Goal: Transaction & Acquisition: Purchase product/service

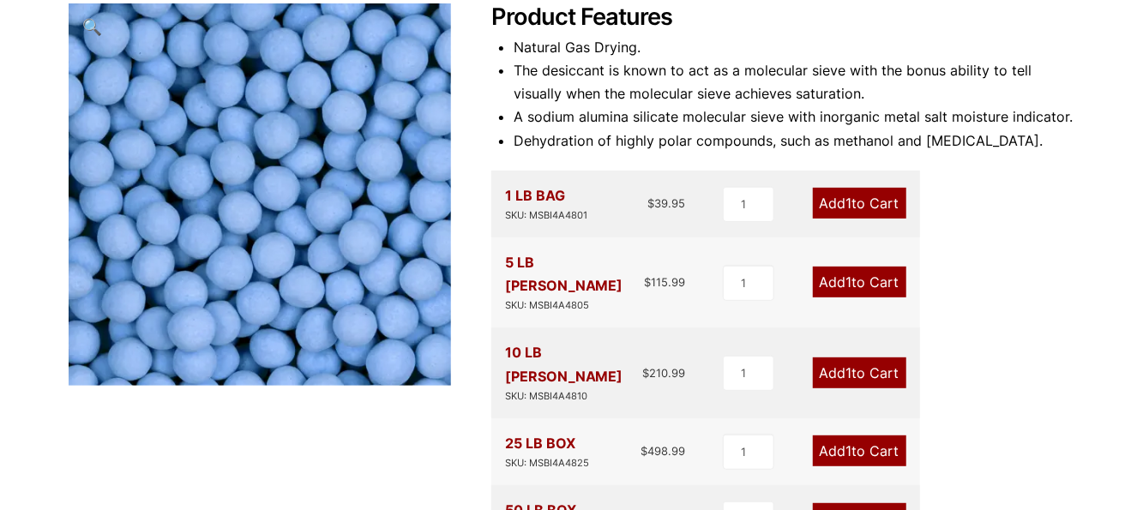
scroll to position [257, 0]
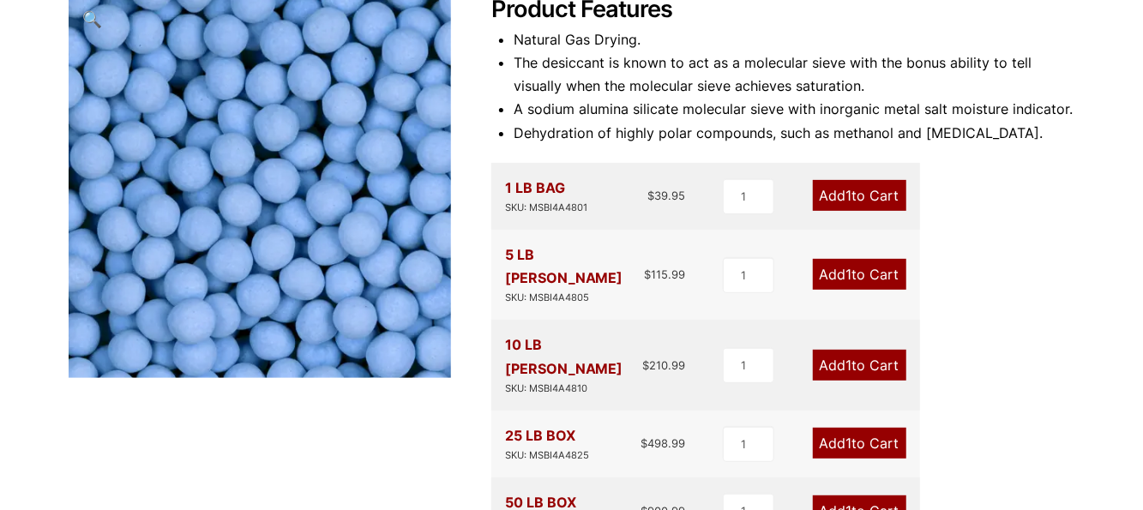
click at [837, 267] on link "Add 1 to Cart" at bounding box center [859, 274] width 93 height 31
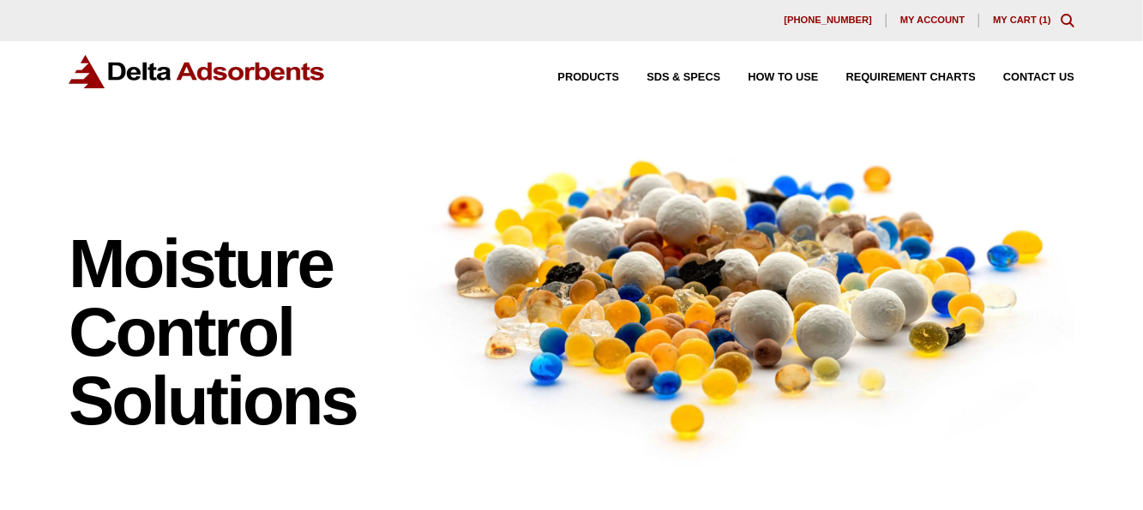
click at [1029, 19] on link "My Cart ( 1 )" at bounding box center [1022, 20] width 58 height 10
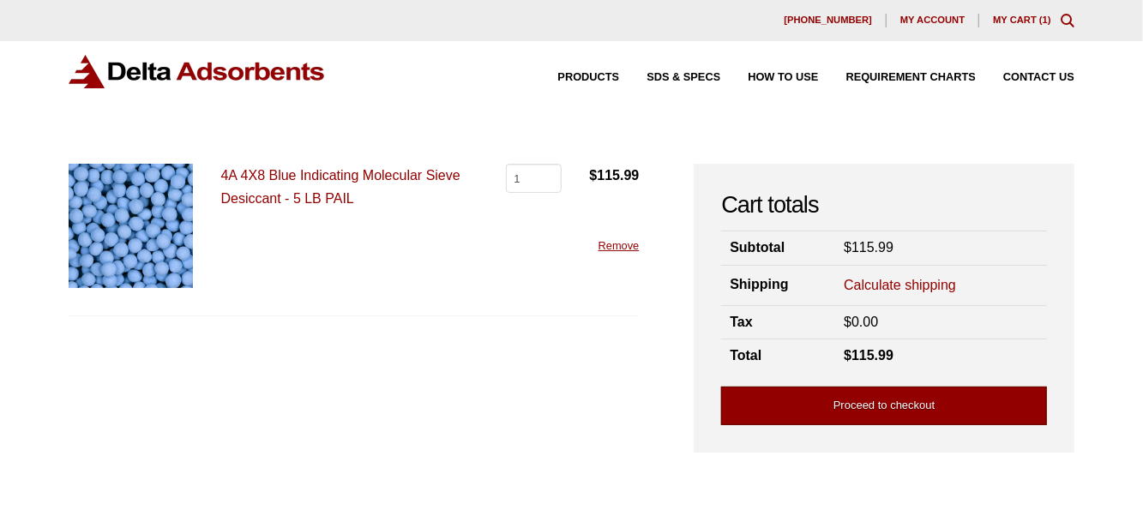
click at [856, 402] on link "Proceed to checkout" at bounding box center [884, 406] width 326 height 39
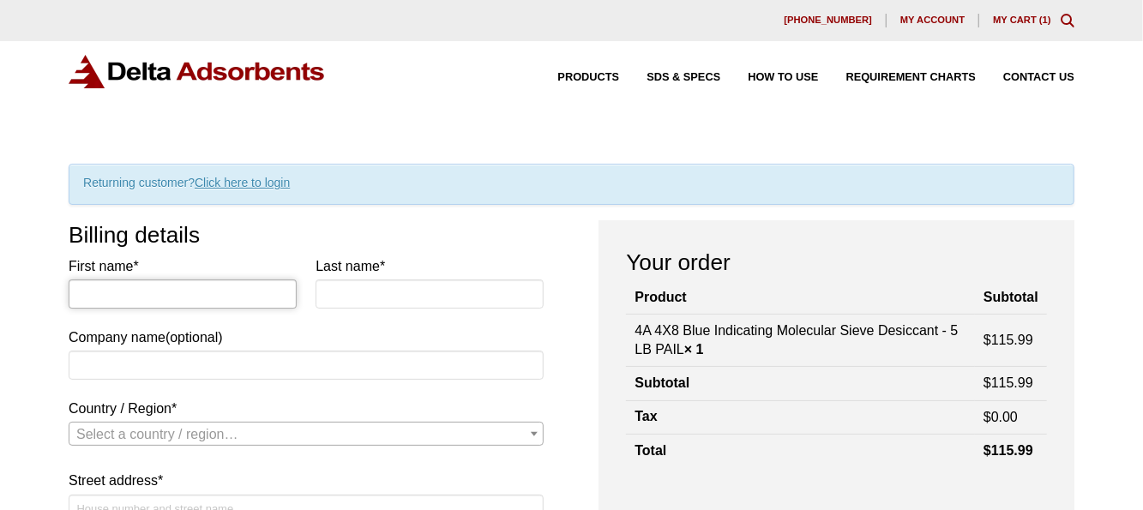
click at [99, 294] on input "First name *" at bounding box center [183, 293] width 228 height 29
type input "Debbie"
type input "Quinn"
type input "Hanvover College"
select select "US"
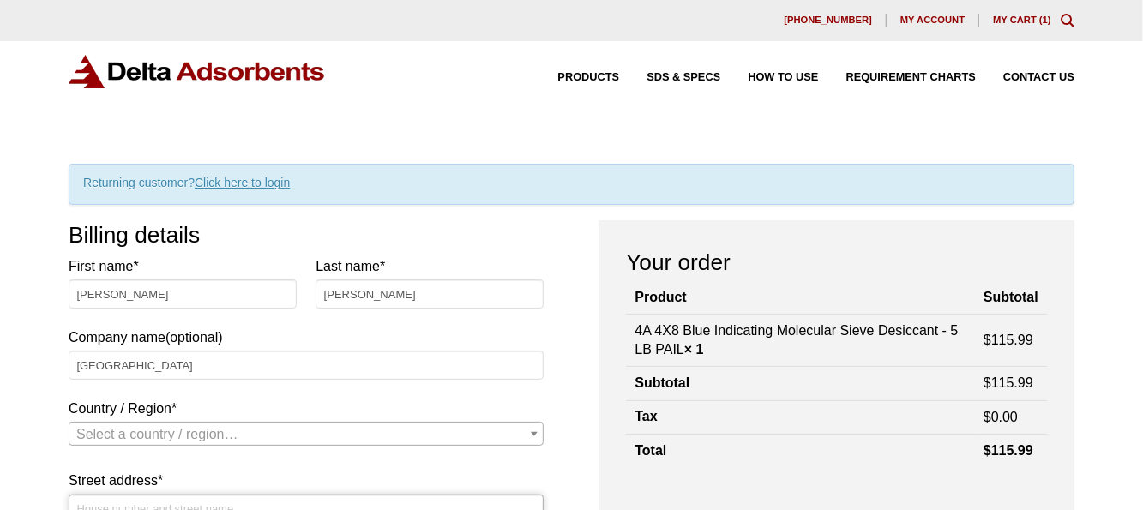
type input "517 Ball Drive"
type input "Hanover"
type input "47243"
type input "8128667245"
type input "quinn@hanover.edu"
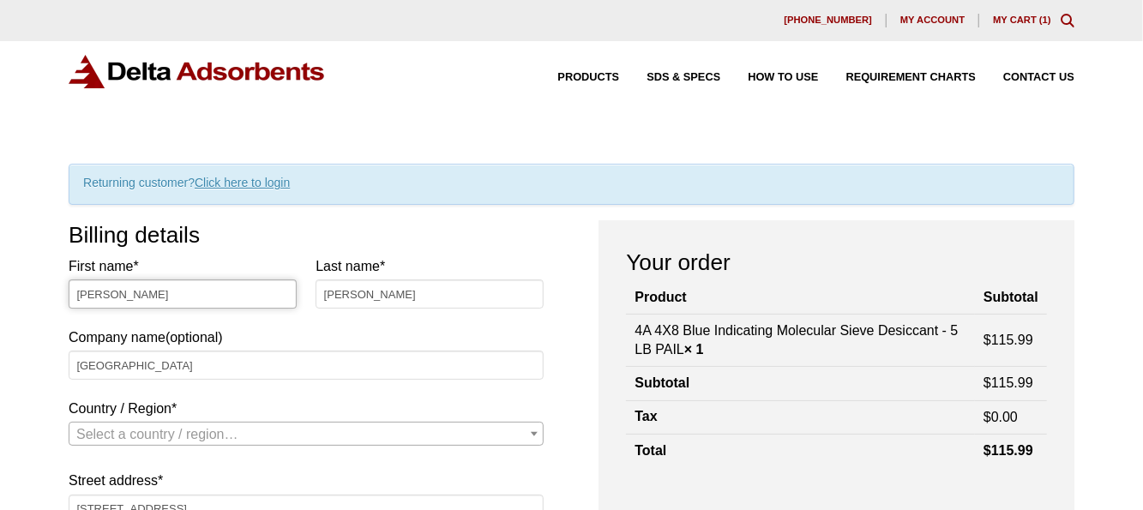
scroll to position [431, 0]
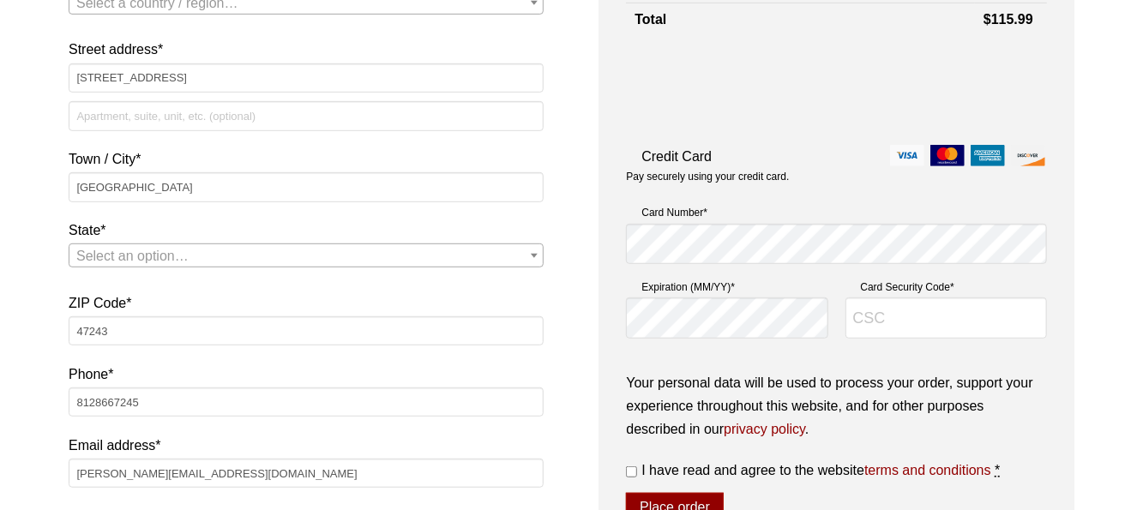
select select "US"
select select "IN"
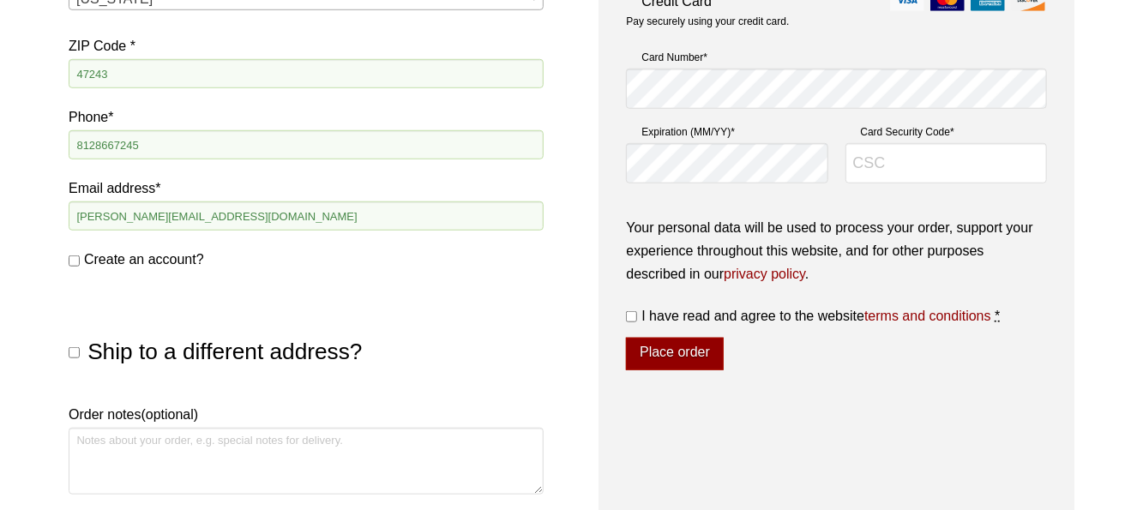
scroll to position [774, 0]
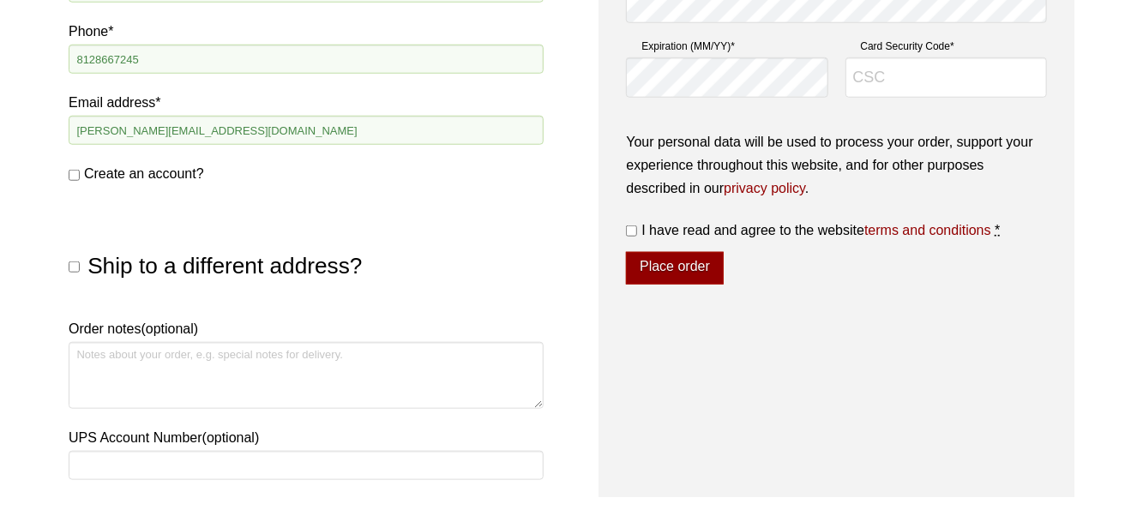
click at [79, 176] on input "Create an account?" at bounding box center [74, 175] width 11 height 11
checkbox input "true"
click at [75, 269] on input "Ship to a different address?" at bounding box center [74, 266] width 11 height 11
checkbox input "true"
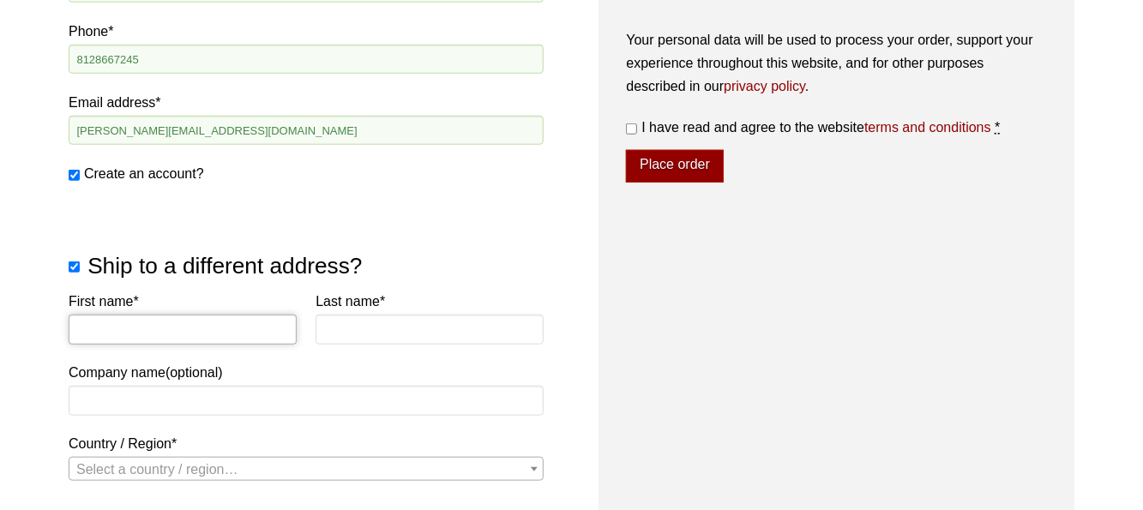
click at [90, 328] on input "First name *" at bounding box center [183, 329] width 228 height 29
type input "Debbie"
type input "Quinn"
type input "Hanover College/Science Center"
select select "US"
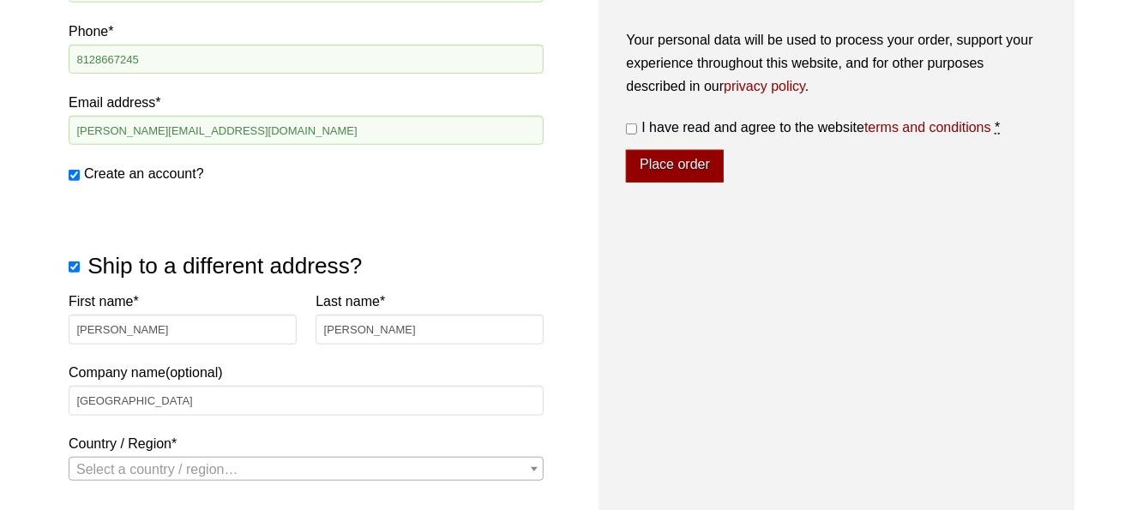
type input "607 Ball Drive"
type input "Room #230"
type input "Hanover"
type input "47243"
select select "US"
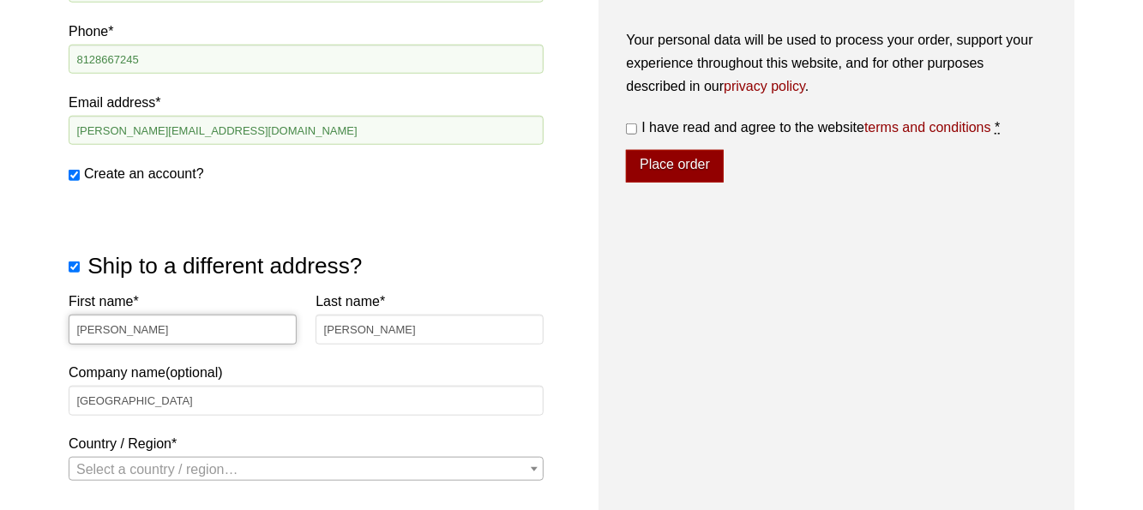
select select "IN"
select select "US"
select select "IN"
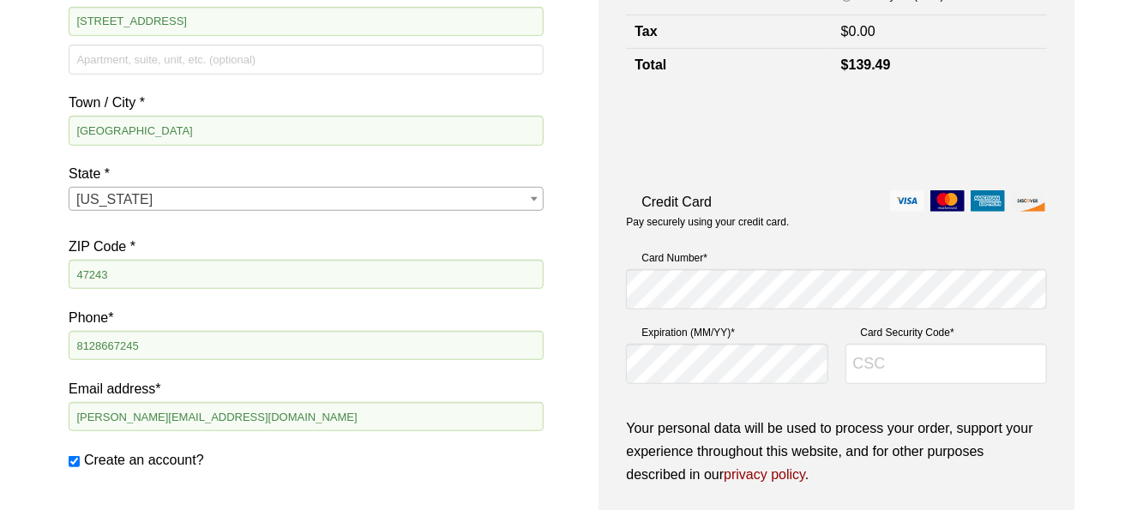
scroll to position [383, 0]
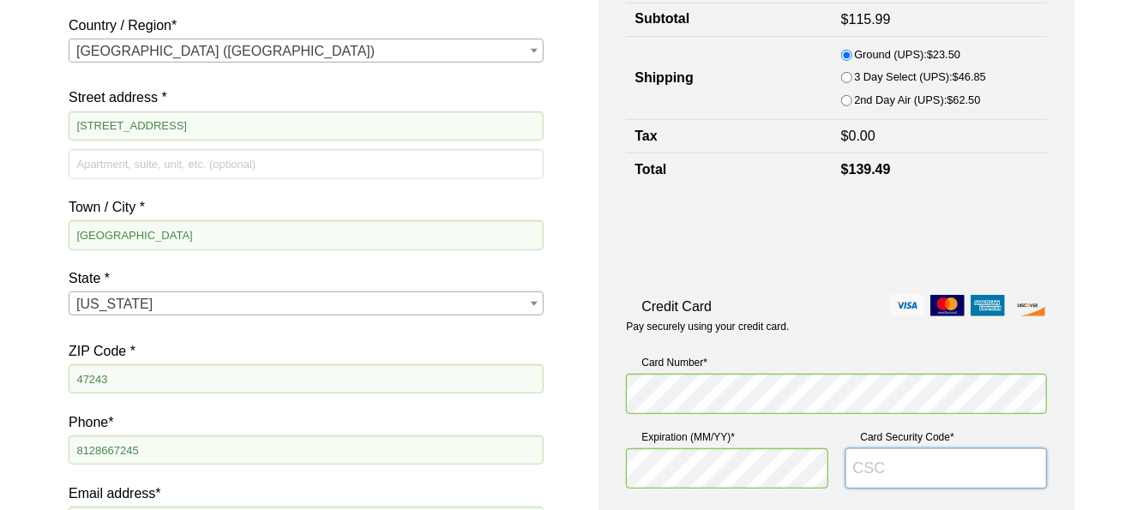
click at [857, 471] on input "Card Security Code *" at bounding box center [945, 468] width 201 height 41
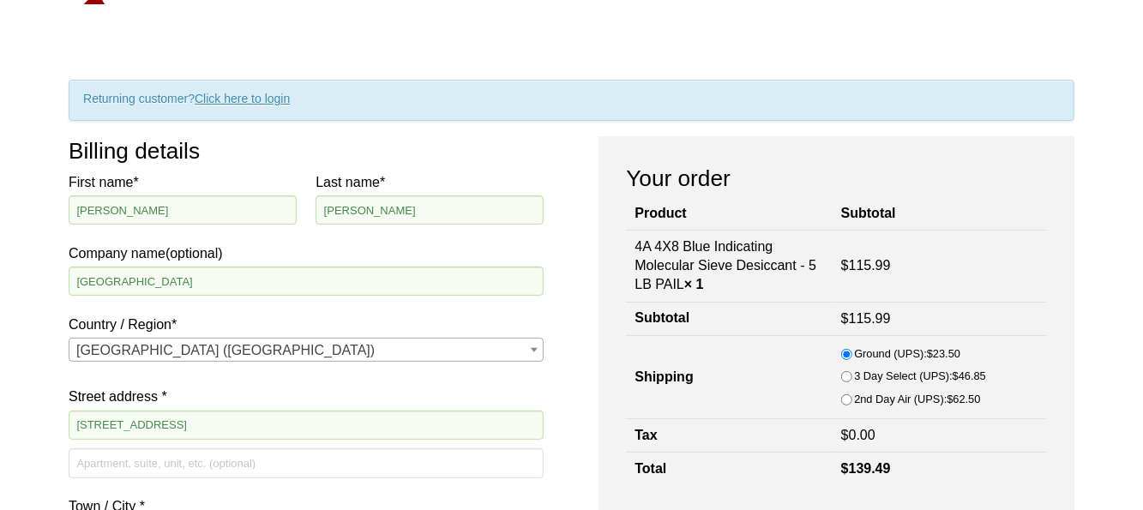
scroll to position [171, 0]
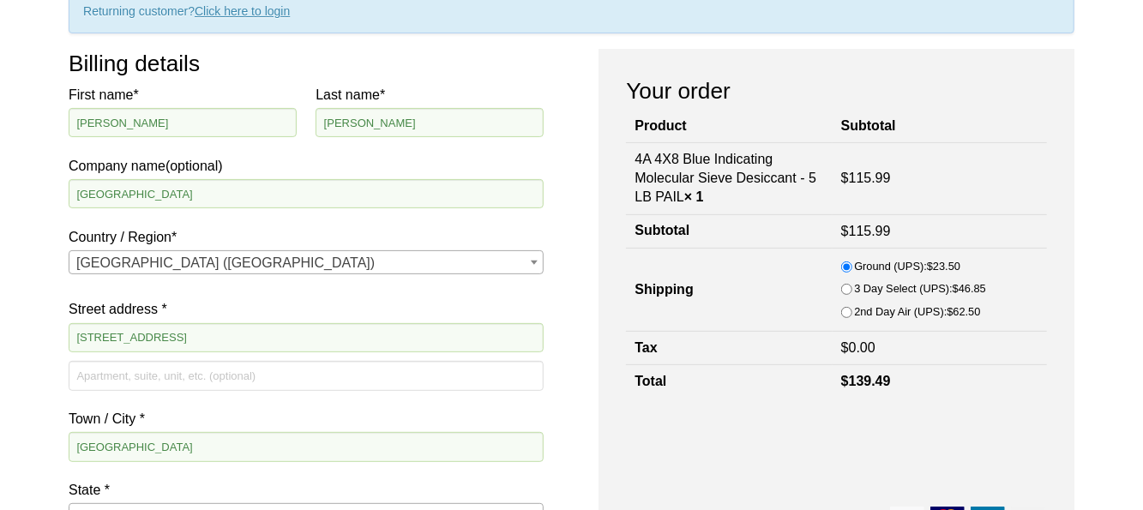
type input "768"
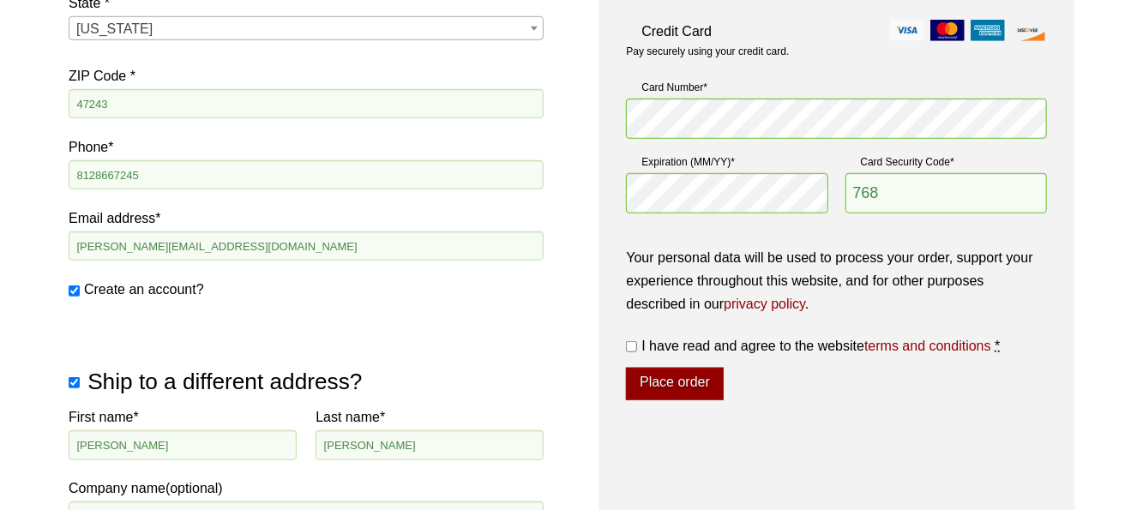
scroll to position [686, 0]
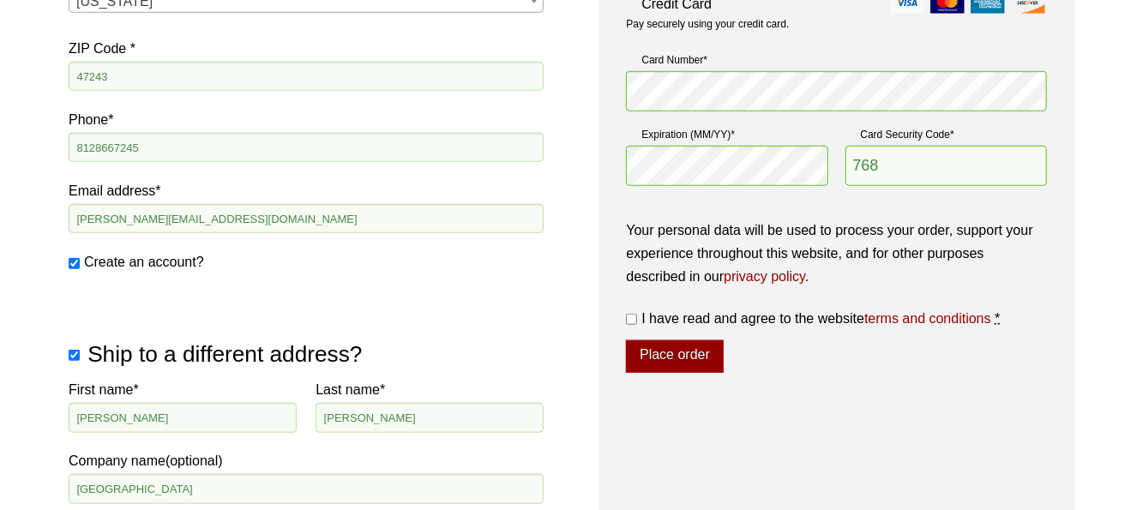
click at [635, 320] on input "I have read and agree to the website terms and conditions *" at bounding box center [631, 319] width 11 height 11
checkbox input "true"
click at [675, 351] on button "Place order" at bounding box center [674, 356] width 97 height 33
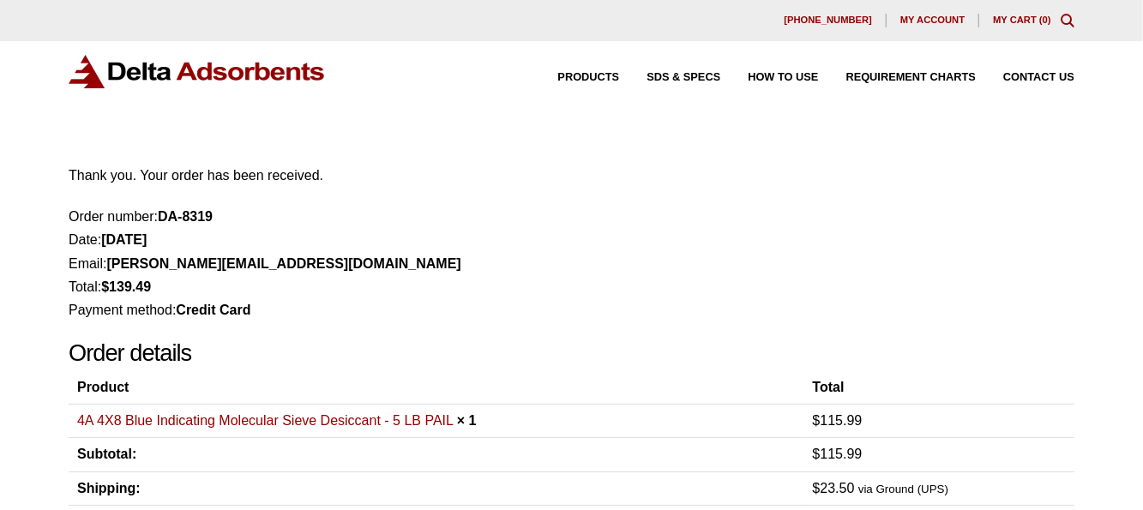
click at [942, 21] on span "My account" at bounding box center [932, 19] width 64 height 9
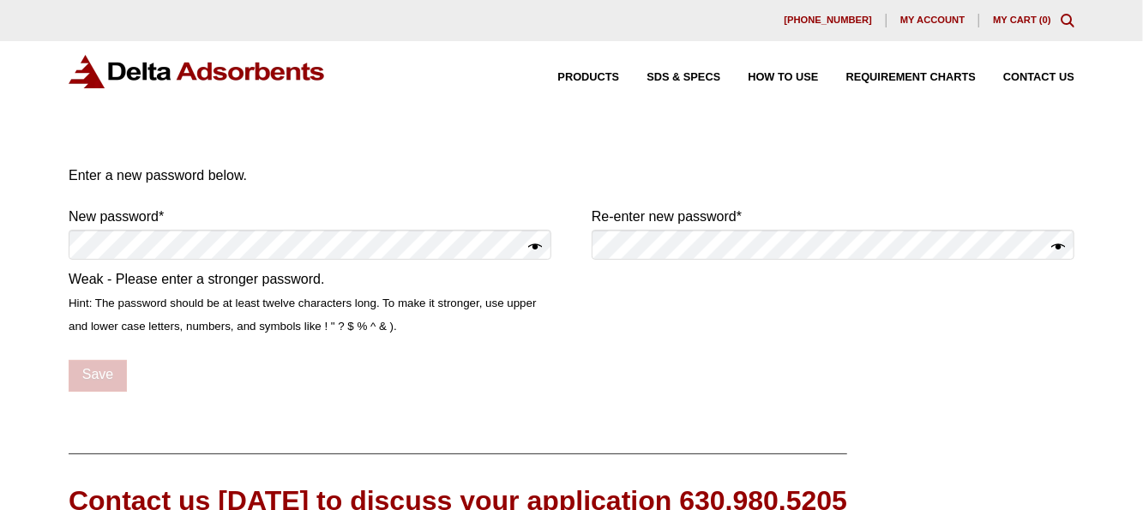
click at [532, 243] on button "Show password" at bounding box center [535, 248] width 14 height 24
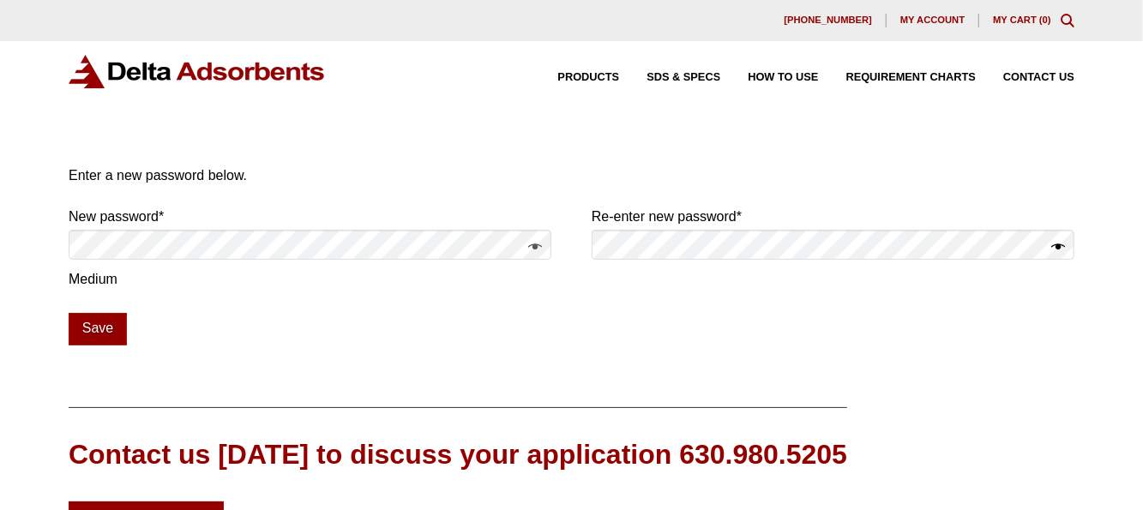
click at [1060, 251] on button "Show password" at bounding box center [1058, 248] width 14 height 24
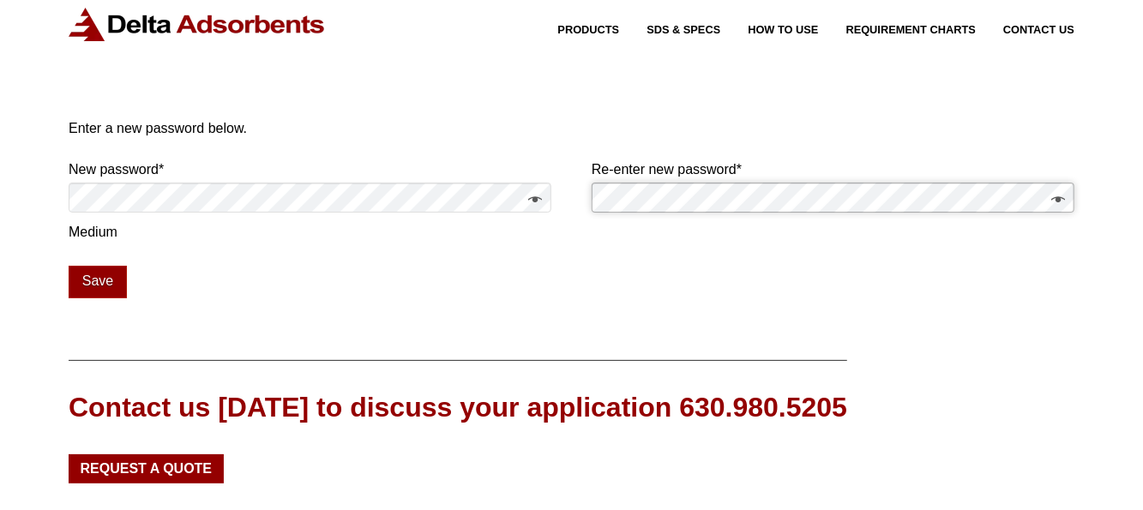
scroll to position [86, 0]
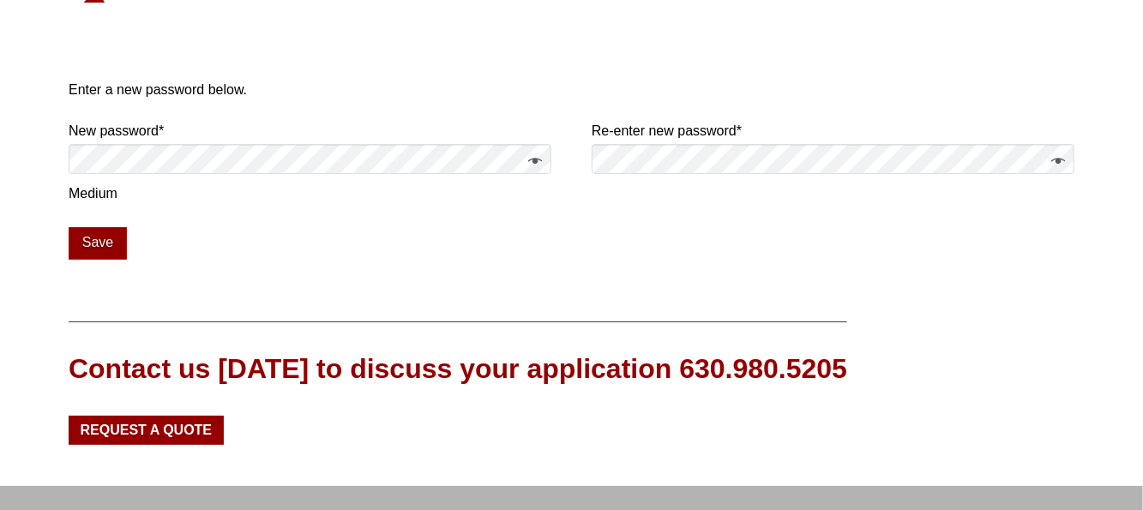
click at [641, 265] on div "Our website has detected that you are using an outdated browser that will preve…" at bounding box center [571, 293] width 1143 height 759
click at [88, 237] on button "Save" at bounding box center [98, 243] width 58 height 33
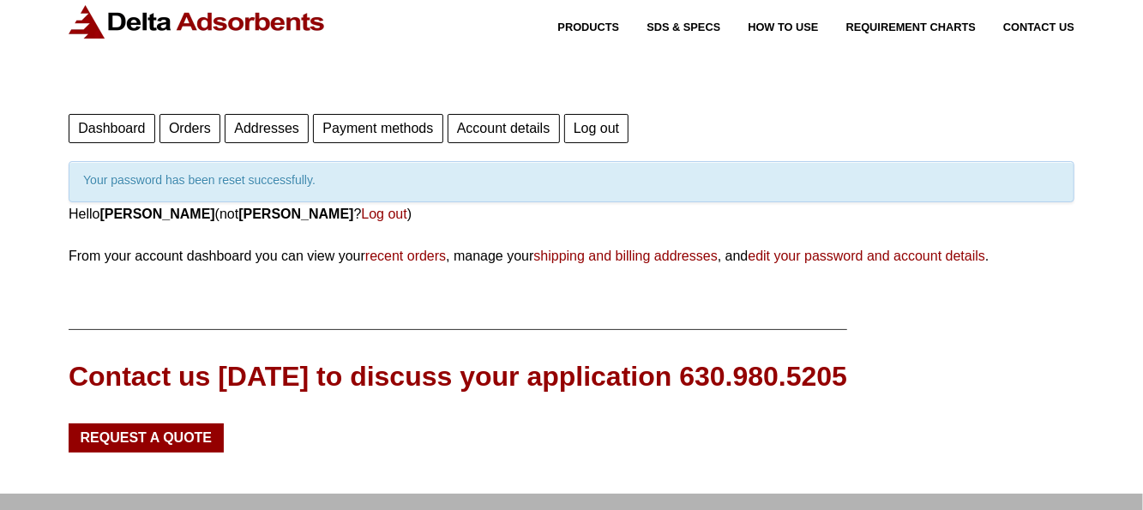
scroll to position [86, 0]
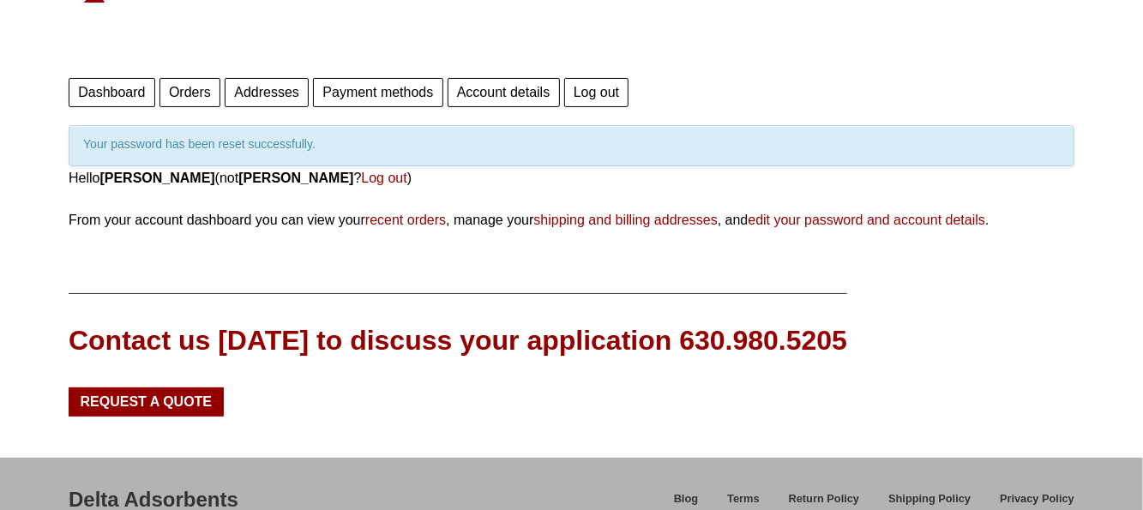
click at [361, 177] on link "Log out" at bounding box center [383, 178] width 45 height 15
